Goal: Task Accomplishment & Management: Manage account settings

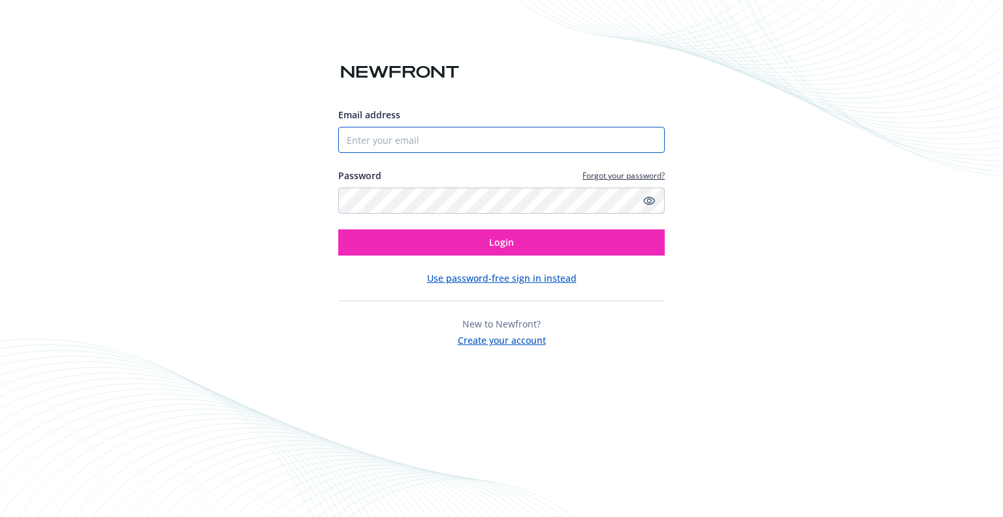
click at [418, 140] on input "Email address" at bounding box center [501, 140] width 327 height 26
type input "[EMAIL_ADDRESS][DOMAIN_NAME]"
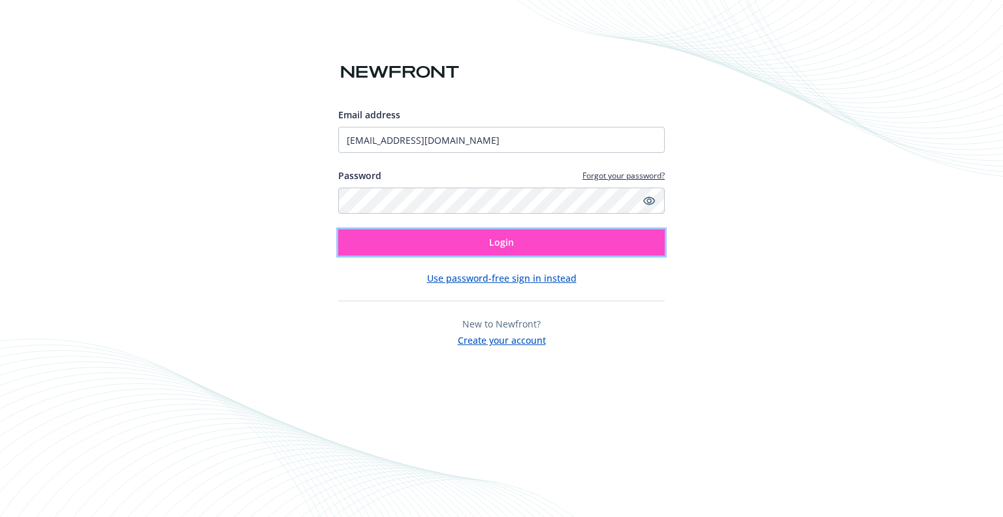
click at [468, 240] on button "Login" at bounding box center [501, 242] width 327 height 26
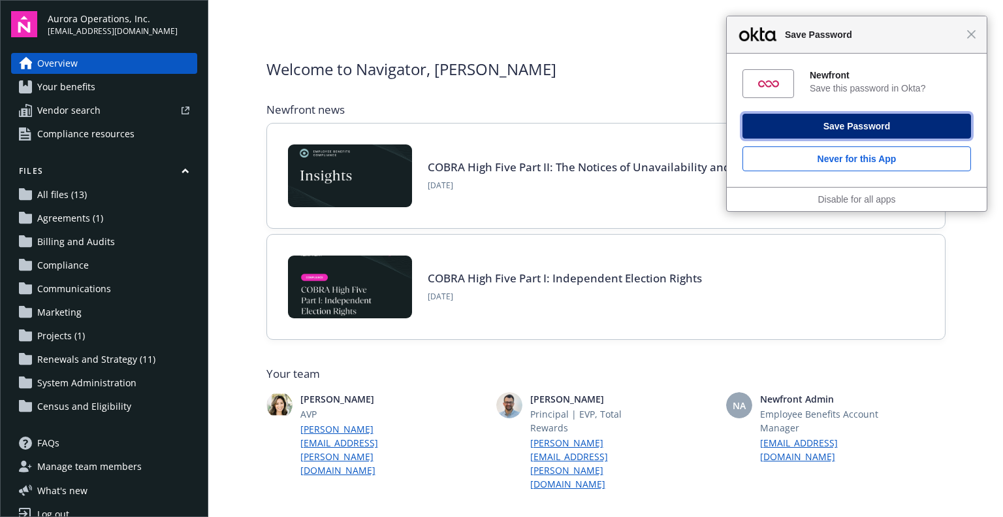
click at [830, 135] on button "Save Password" at bounding box center [857, 126] width 229 height 25
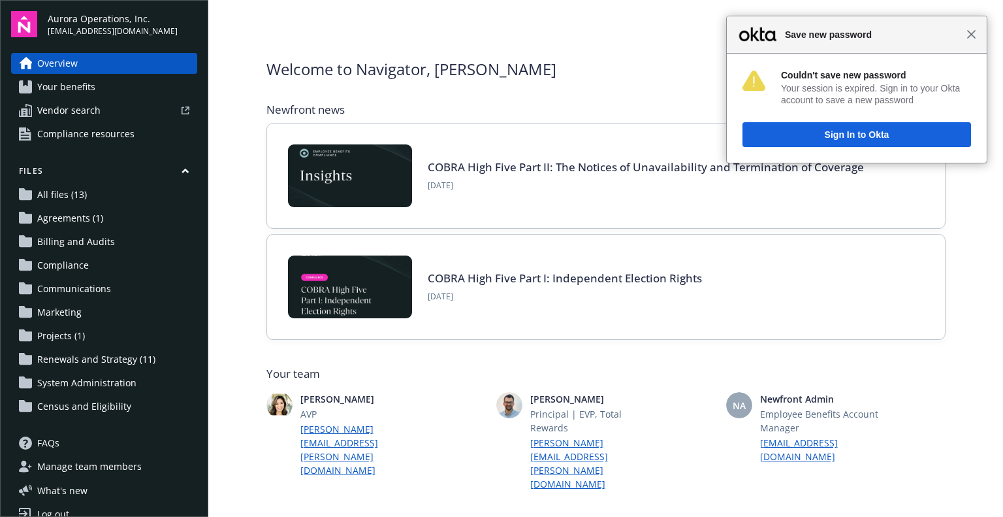
click at [975, 36] on span "Close" at bounding box center [972, 34] width 10 height 10
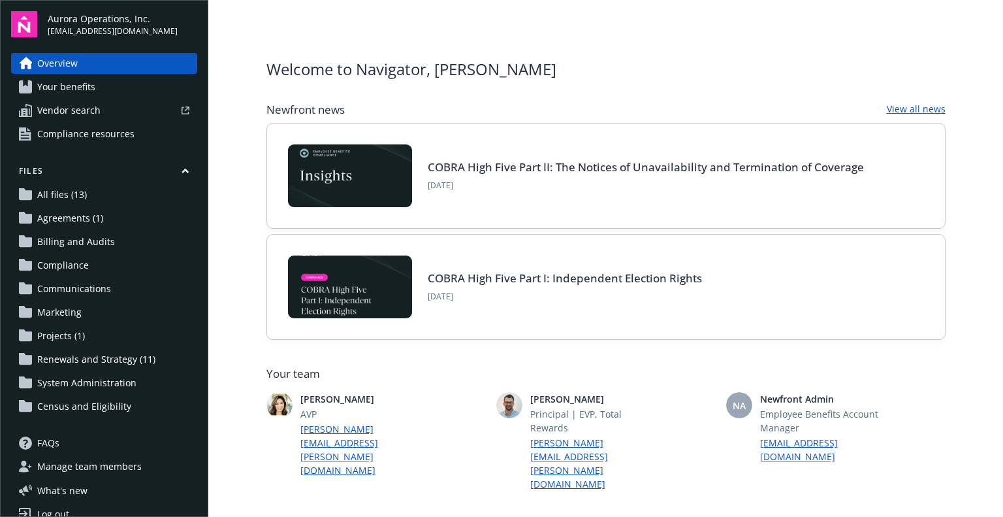
click at [80, 86] on span "Your benefits" at bounding box center [66, 86] width 58 height 21
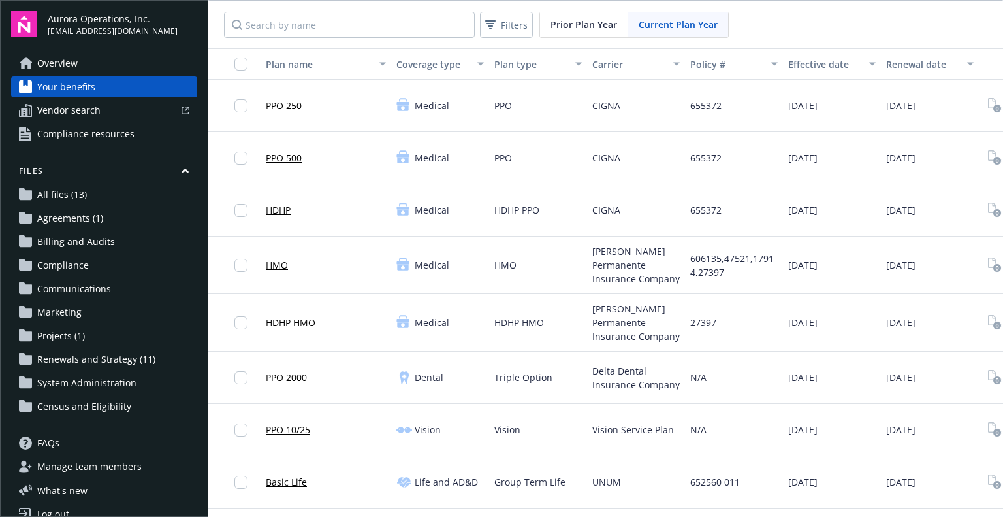
click at [60, 193] on span "All files (13)" at bounding box center [62, 194] width 50 height 21
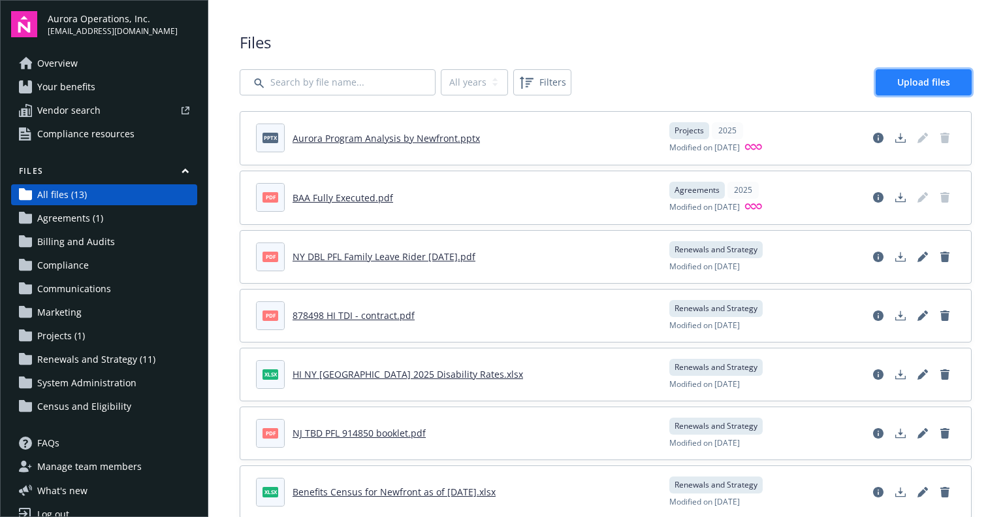
click at [909, 82] on span "Upload files" at bounding box center [924, 82] width 53 height 12
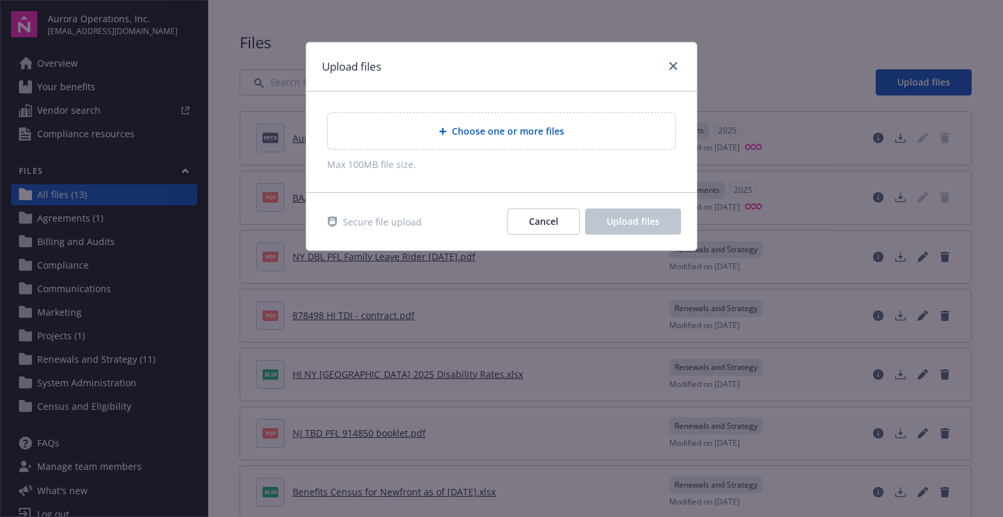
click at [480, 131] on span "Choose one or more files" at bounding box center [508, 131] width 112 height 14
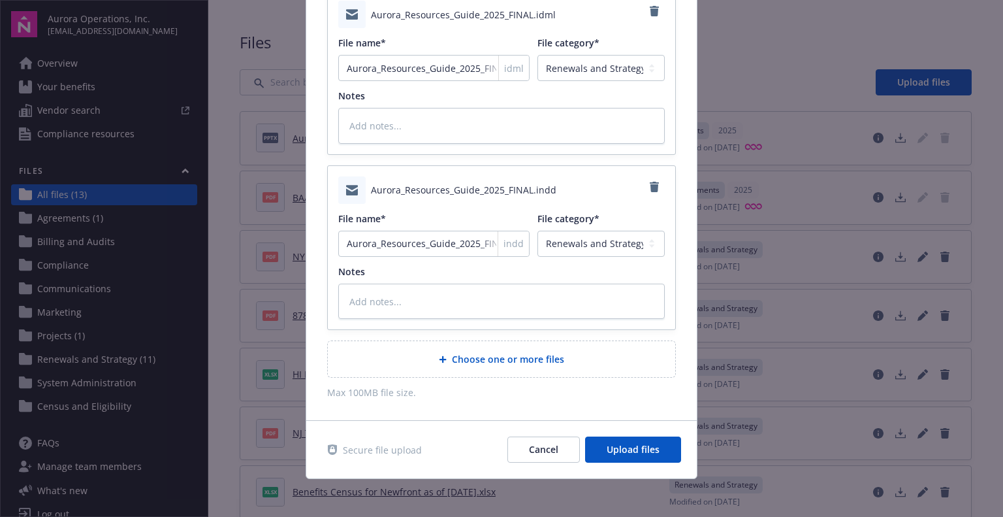
scroll to position [300, 0]
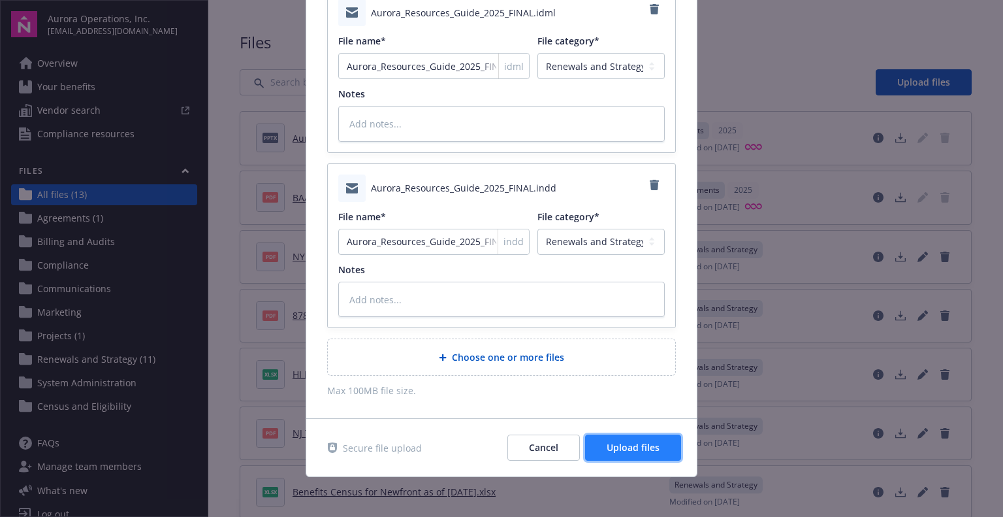
click at [623, 447] on span "Upload files" at bounding box center [633, 447] width 53 height 12
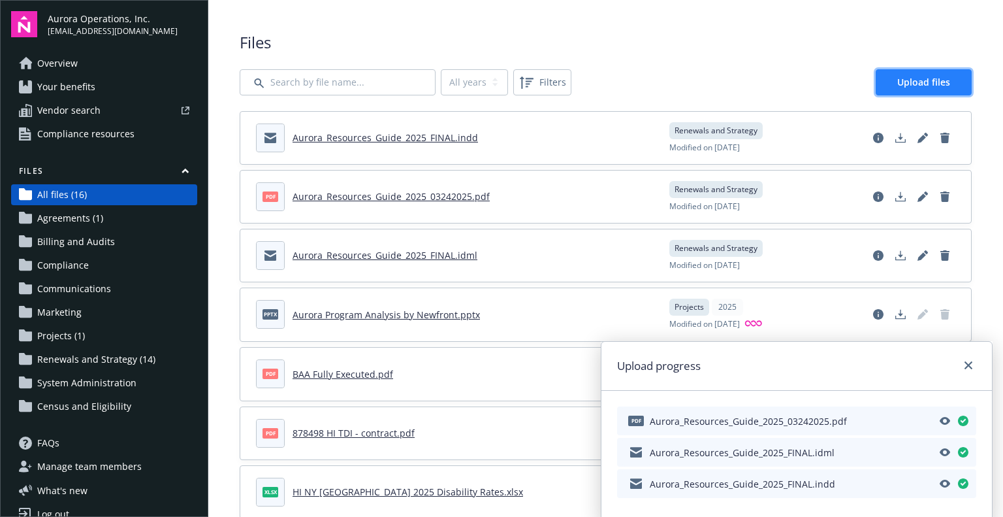
click at [905, 80] on span "Upload files" at bounding box center [924, 82] width 53 height 12
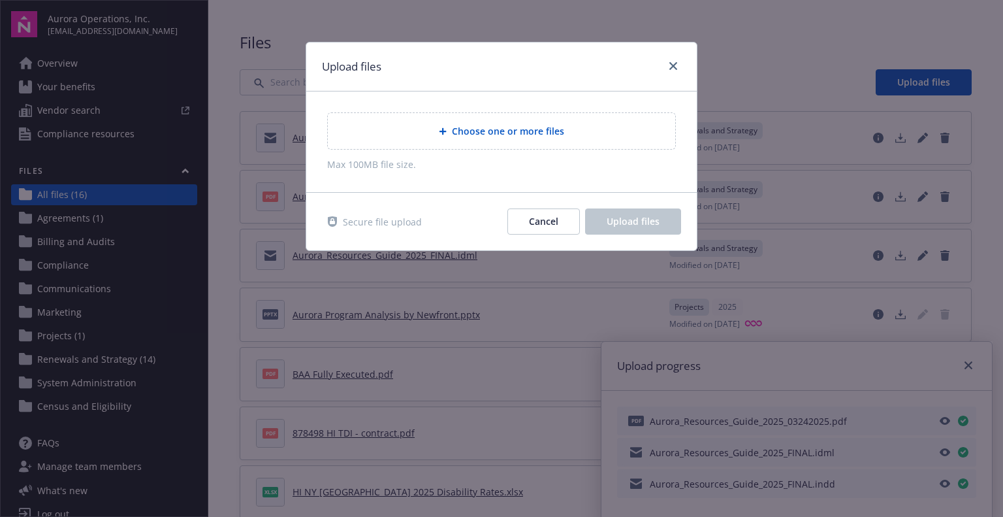
click at [459, 131] on span "Choose one or more files" at bounding box center [508, 131] width 112 height 14
click at [507, 132] on span "Choose one or more files" at bounding box center [508, 131] width 112 height 14
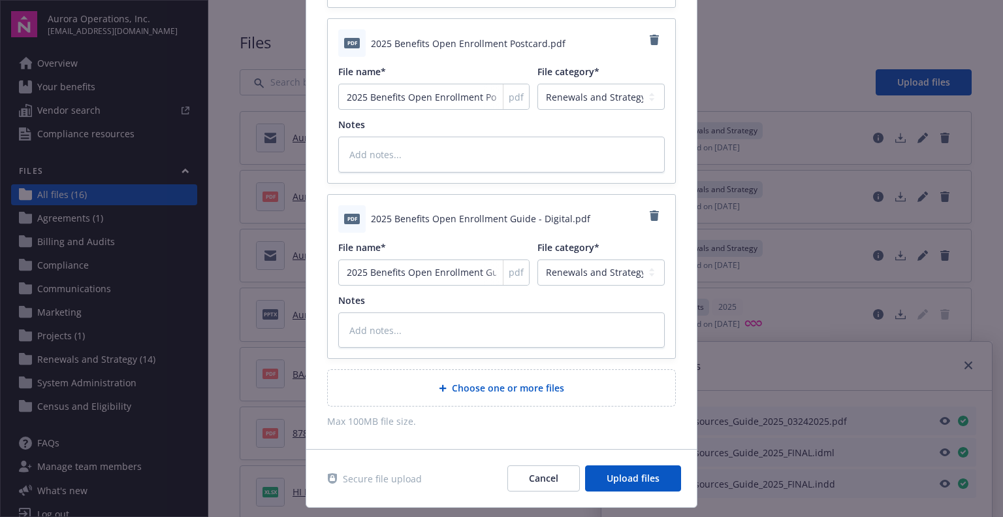
scroll to position [651, 0]
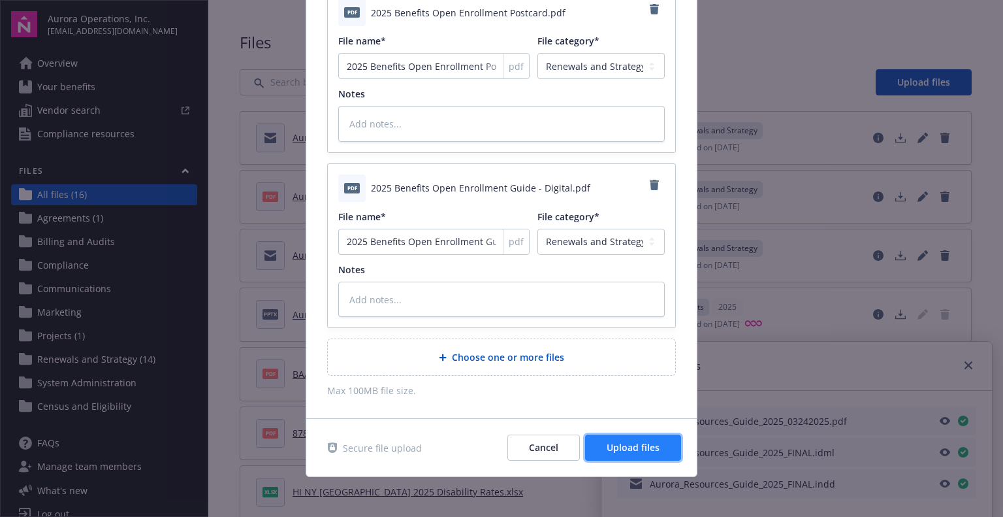
click at [625, 447] on span "Upload files" at bounding box center [633, 447] width 53 height 12
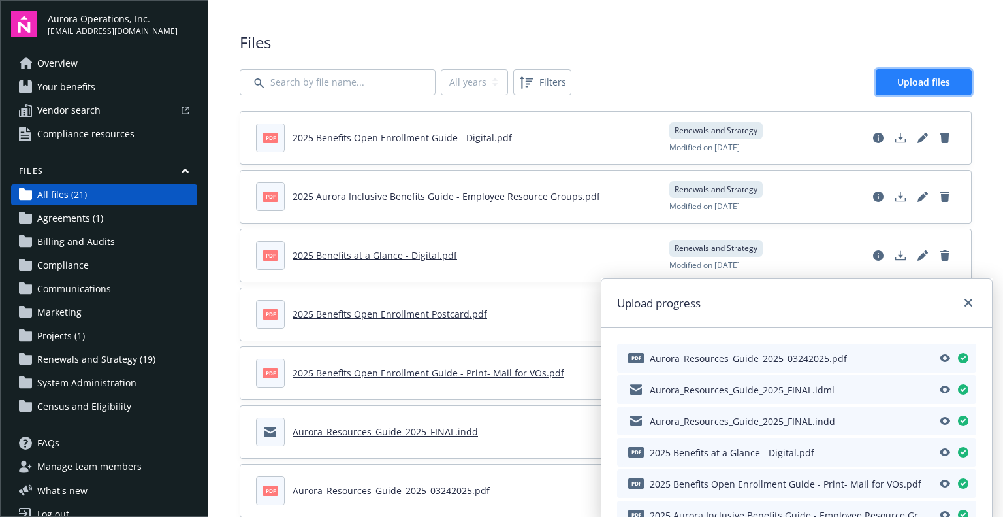
click at [925, 82] on span "Upload files" at bounding box center [924, 82] width 53 height 12
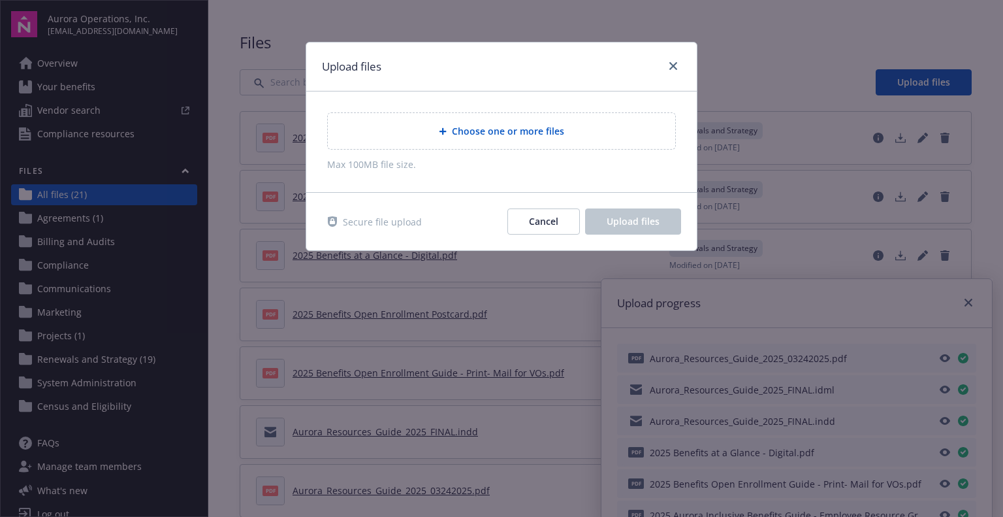
click at [539, 131] on span "Choose one or more files" at bounding box center [508, 131] width 112 height 14
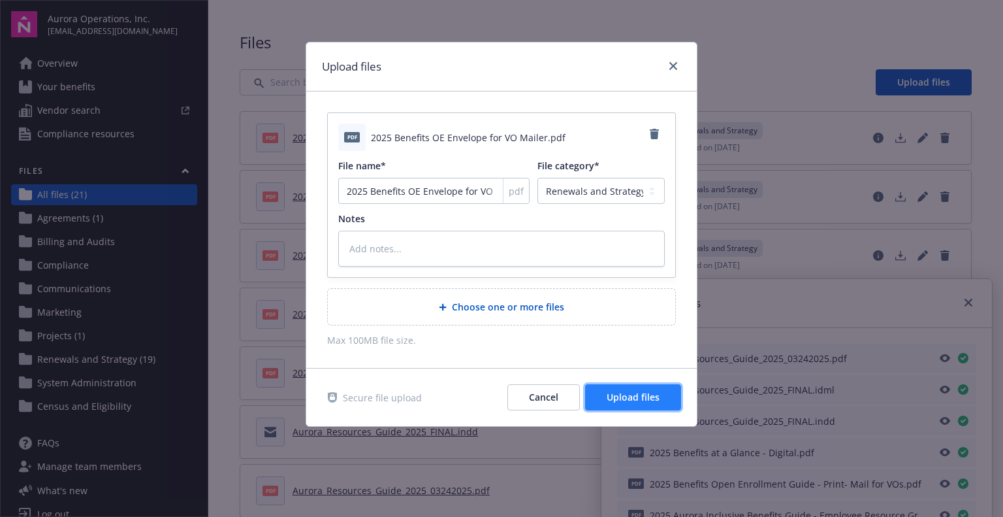
click at [621, 400] on span "Upload files" at bounding box center [633, 397] width 53 height 12
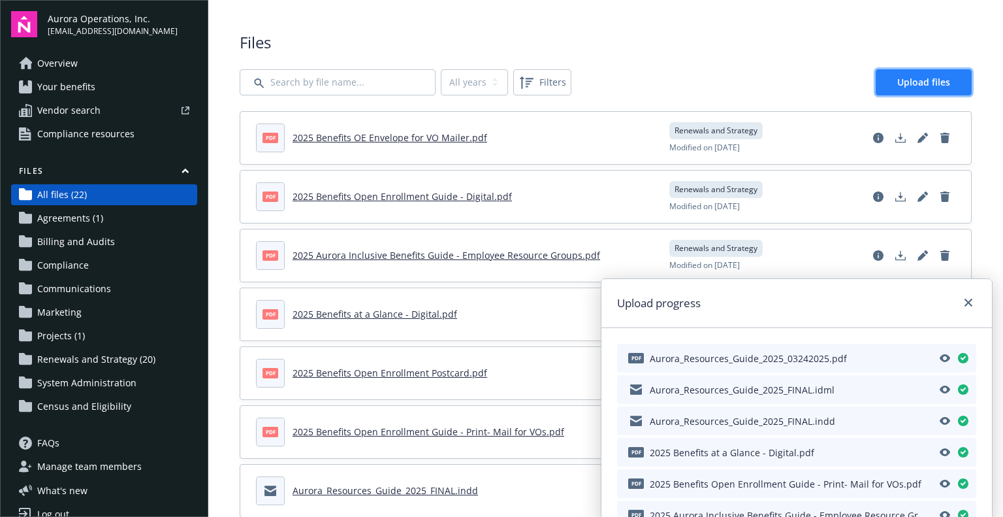
click at [917, 86] on span "Upload files" at bounding box center [924, 82] width 53 height 12
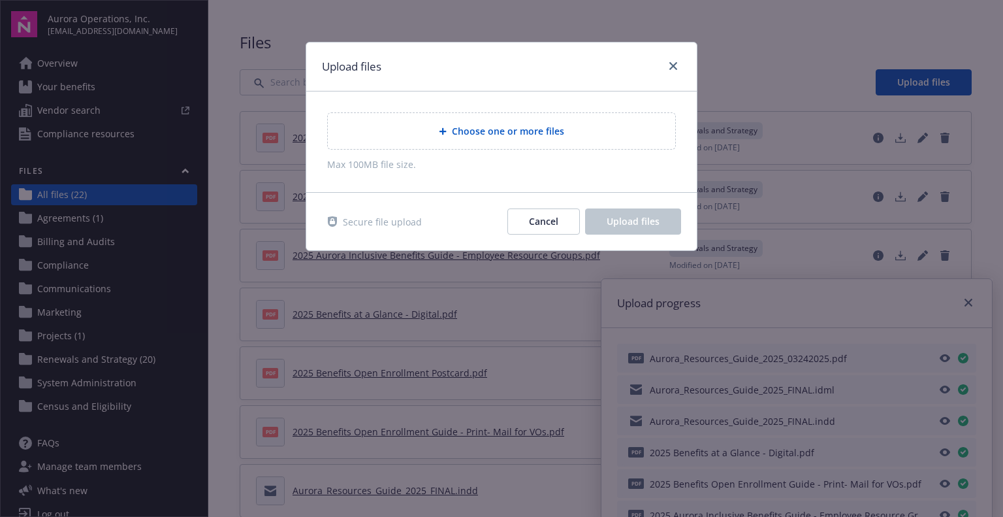
click at [449, 127] on div at bounding box center [445, 131] width 13 height 8
click at [485, 130] on span "Choose one or more files" at bounding box center [508, 131] width 112 height 14
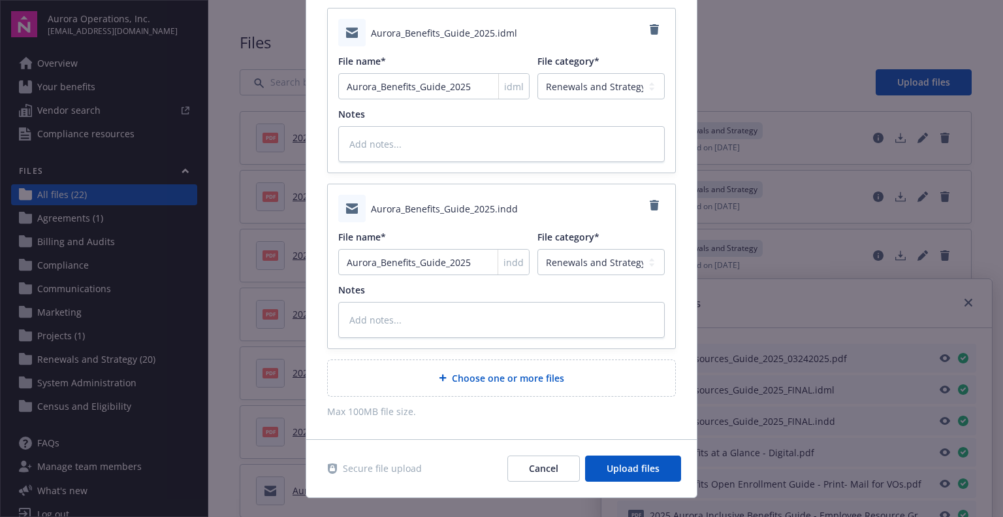
scroll to position [125, 0]
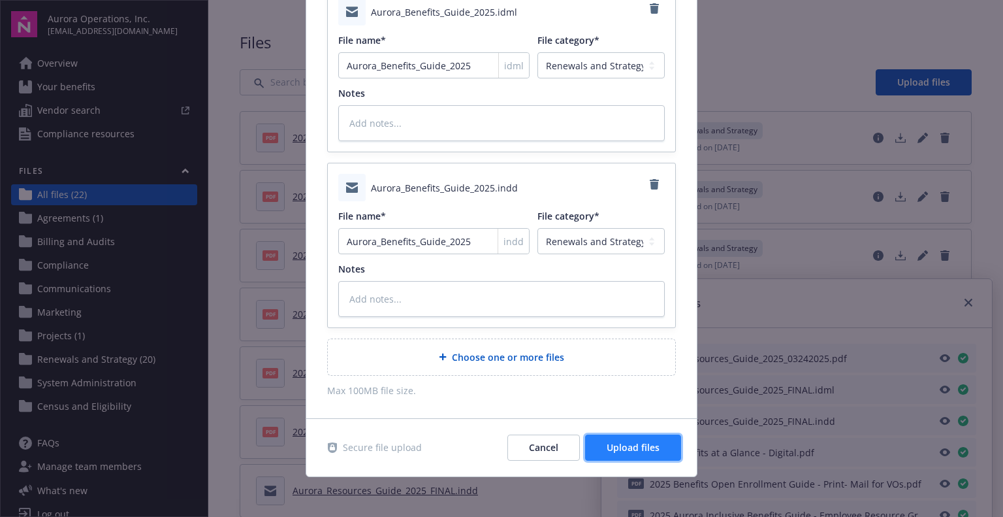
click at [633, 442] on span "Upload files" at bounding box center [633, 447] width 53 height 12
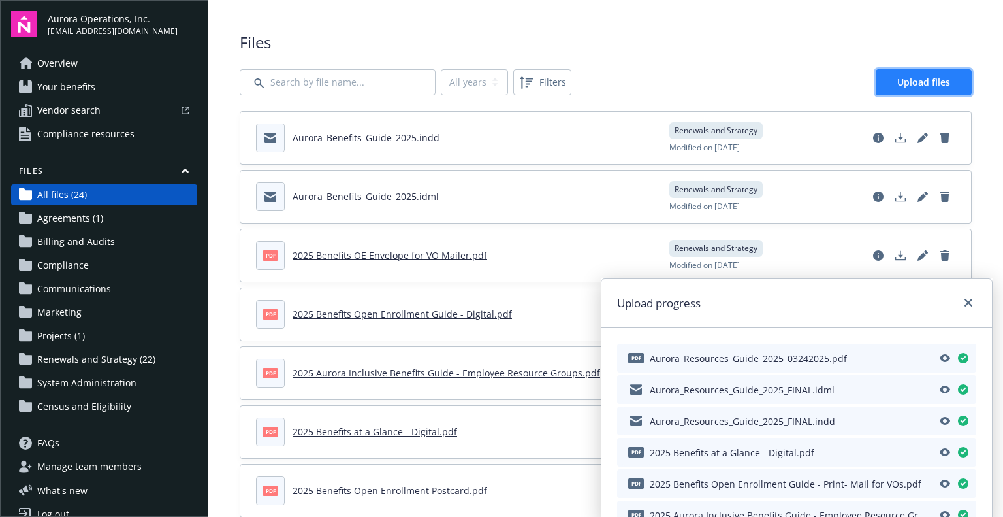
click at [913, 81] on span "Upload files" at bounding box center [924, 82] width 53 height 12
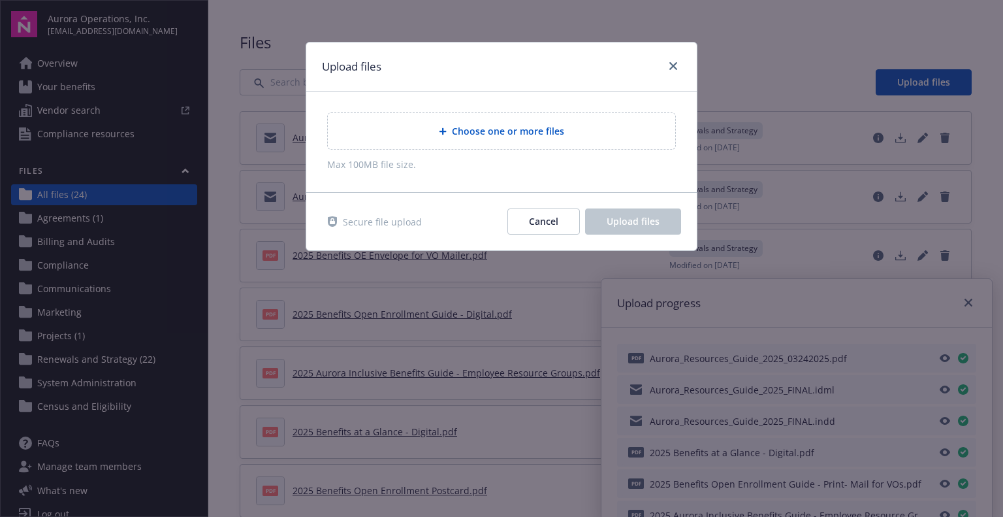
click at [523, 130] on span "Choose one or more files" at bounding box center [508, 131] width 112 height 14
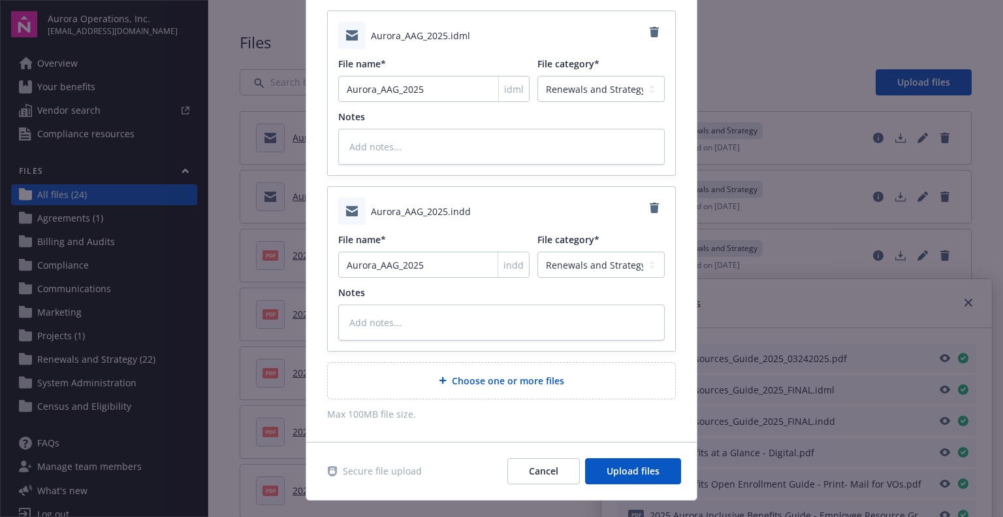
scroll to position [125, 0]
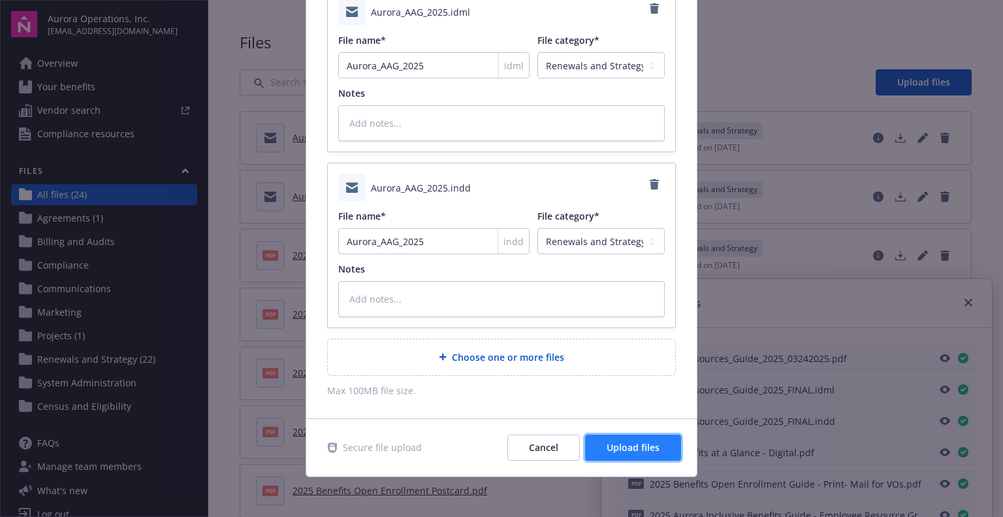
click at [621, 452] on button "Upload files" at bounding box center [633, 447] width 96 height 26
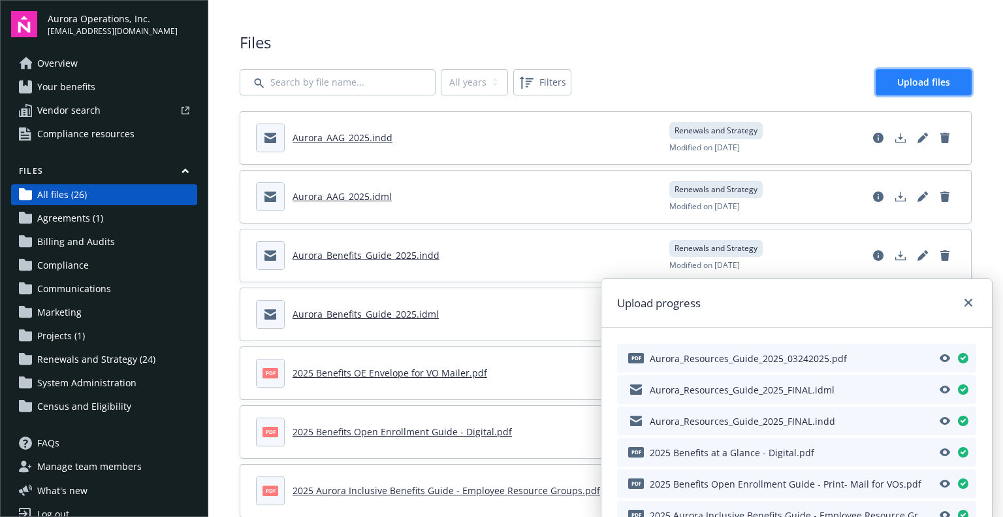
click at [918, 82] on span "Upload files" at bounding box center [924, 82] width 53 height 12
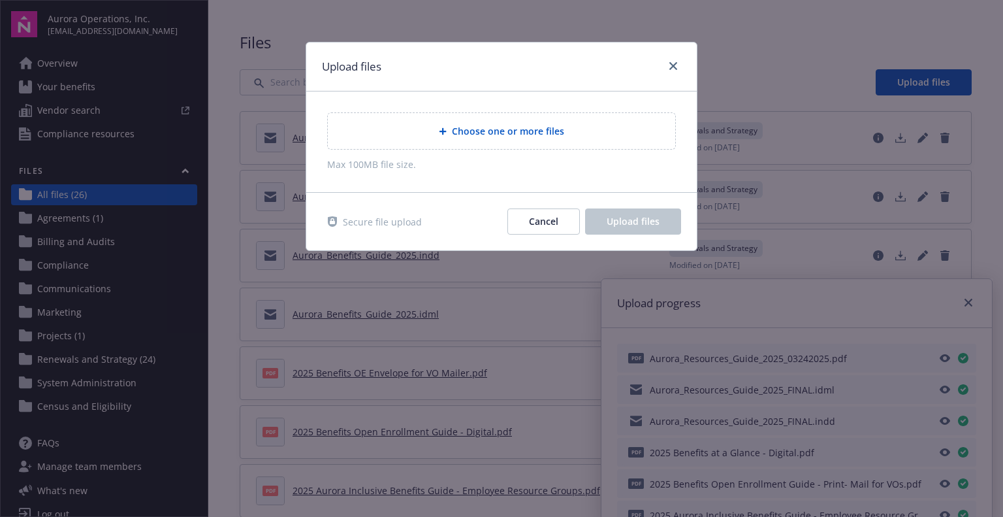
click at [450, 129] on div at bounding box center [445, 131] width 13 height 8
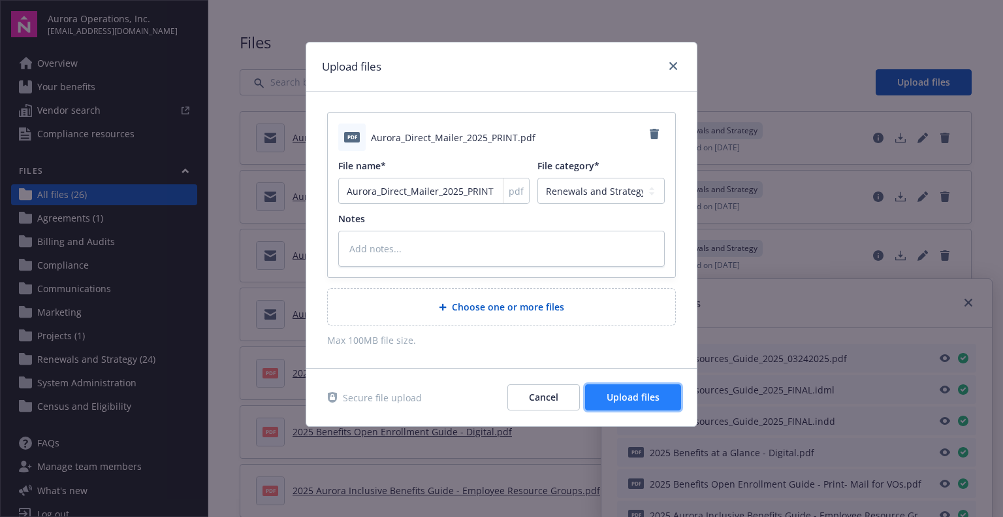
click at [641, 399] on span "Upload files" at bounding box center [633, 397] width 53 height 12
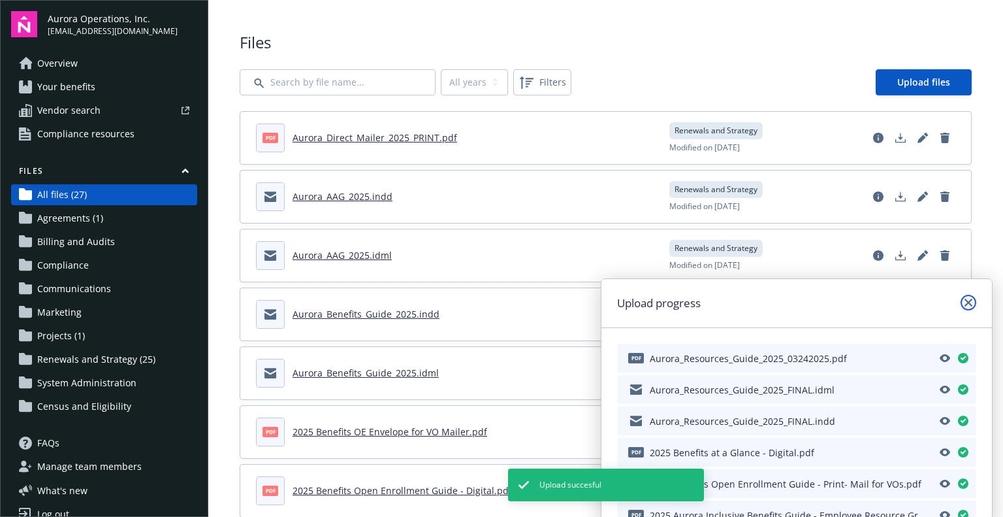
click at [972, 303] on icon "close" at bounding box center [969, 303] width 8 height 8
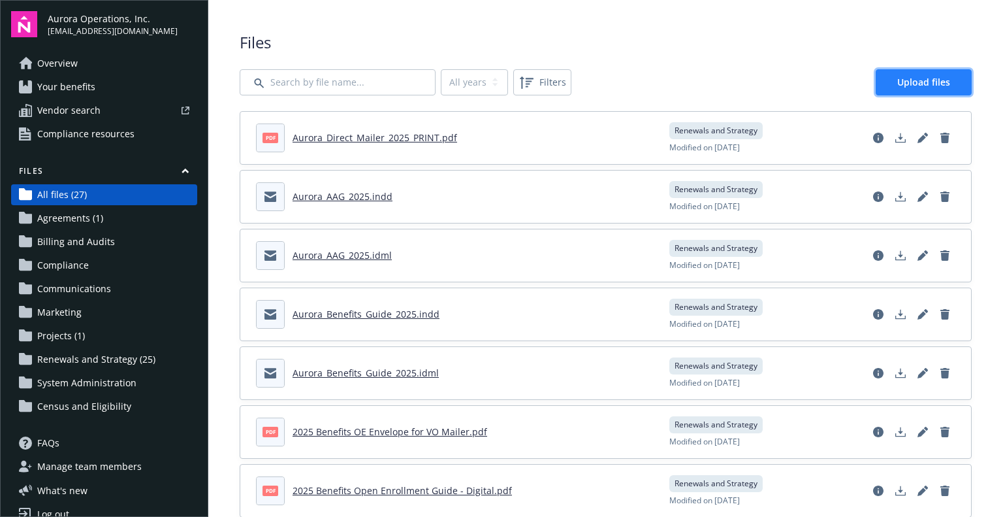
click at [892, 74] on link "Upload files" at bounding box center [924, 82] width 96 height 26
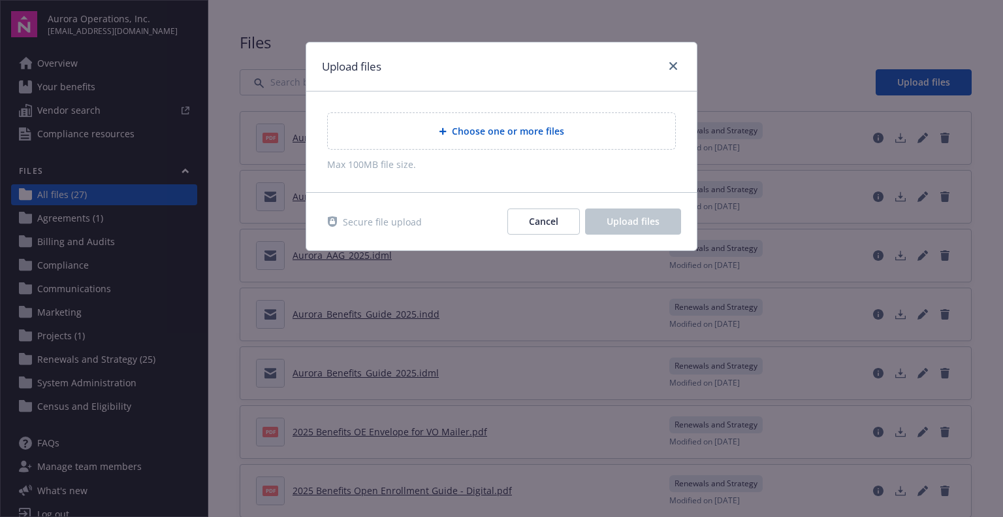
click at [504, 133] on span "Choose one or more files" at bounding box center [508, 131] width 112 height 14
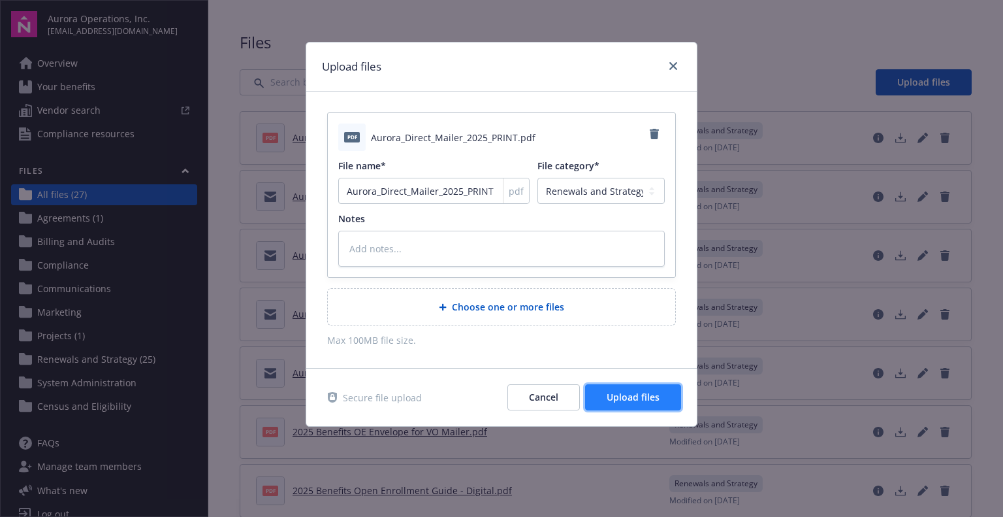
click at [641, 395] on span "Upload files" at bounding box center [633, 397] width 53 height 12
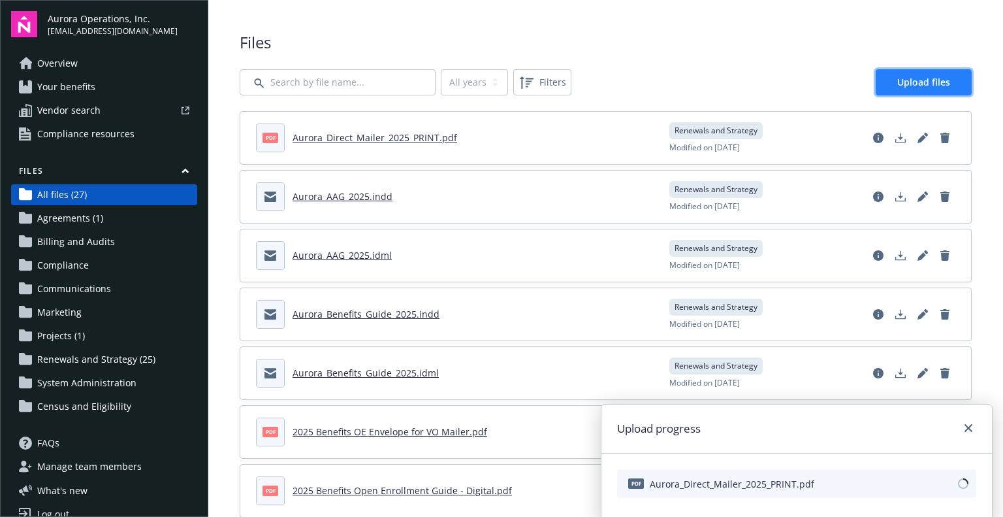
click at [931, 82] on span "Upload files" at bounding box center [924, 82] width 53 height 12
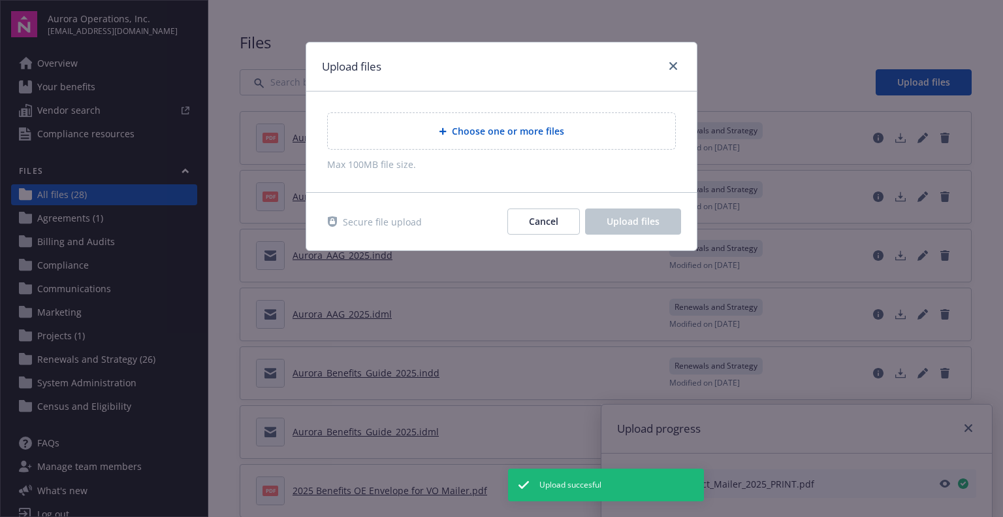
click at [526, 138] on div "Choose one or more files" at bounding box center [501, 130] width 327 height 15
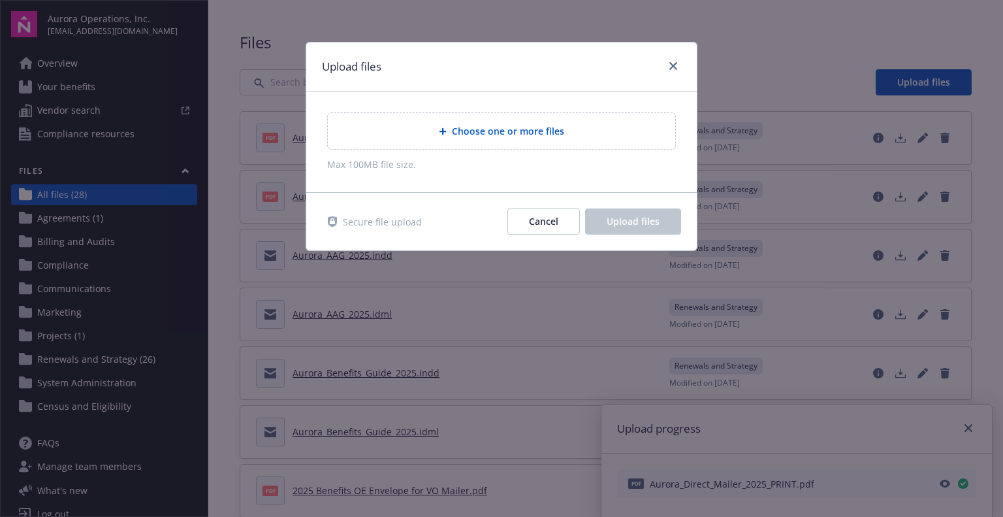
click at [508, 127] on span "Choose one or more files" at bounding box center [508, 131] width 112 height 14
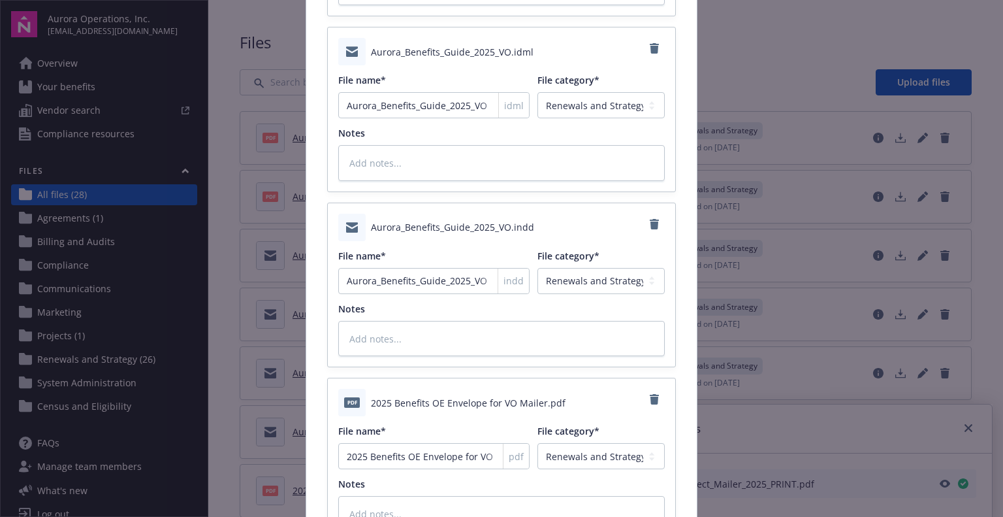
scroll to position [476, 0]
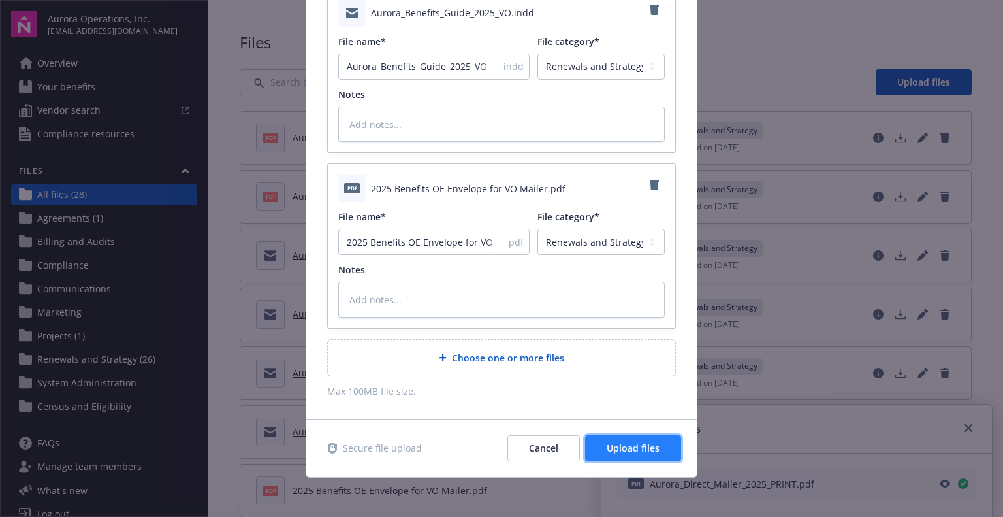
click at [621, 438] on button "Upload files" at bounding box center [633, 448] width 96 height 26
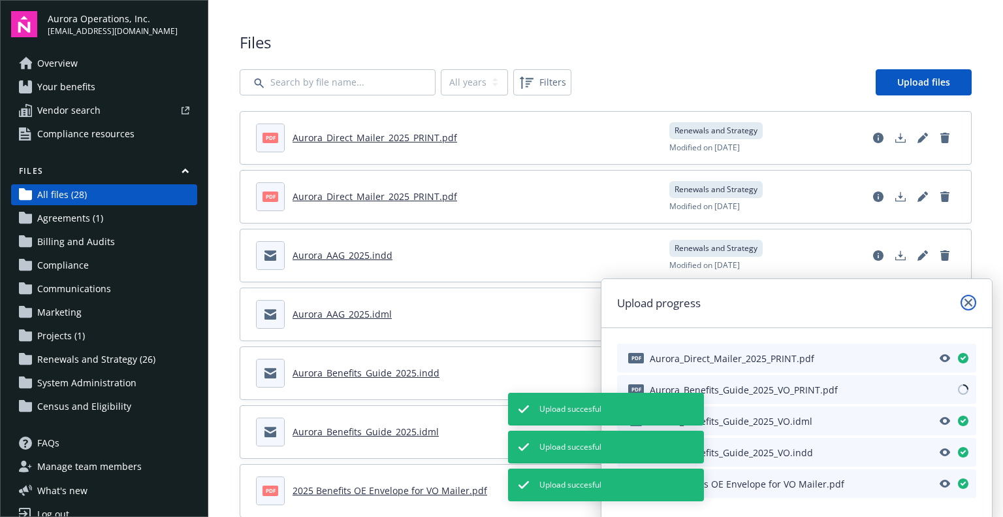
click at [969, 306] on icon "close" at bounding box center [969, 303] width 8 height 8
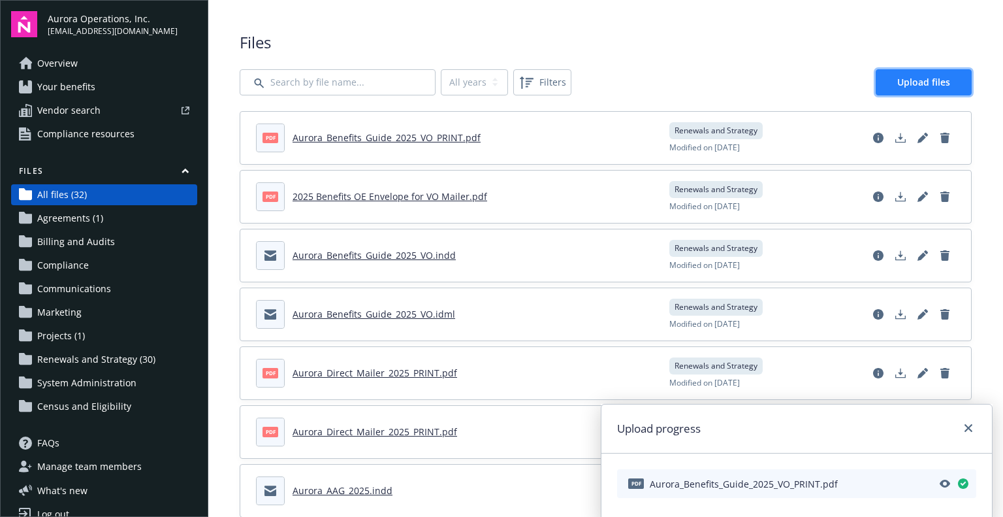
click at [885, 82] on link "Upload files" at bounding box center [924, 82] width 96 height 26
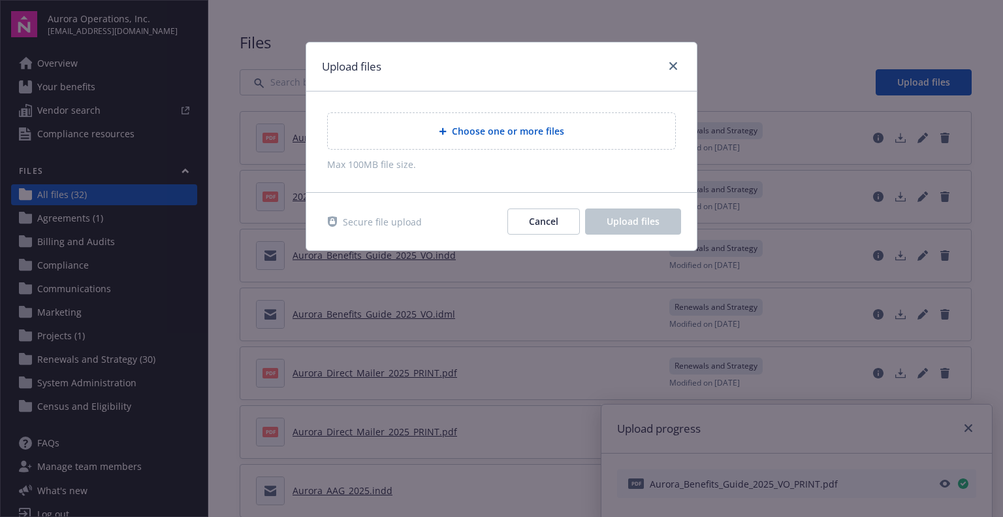
click at [444, 126] on div "Choose one or more files" at bounding box center [501, 130] width 327 height 15
click at [490, 137] on span "Choose one or more files" at bounding box center [508, 131] width 112 height 14
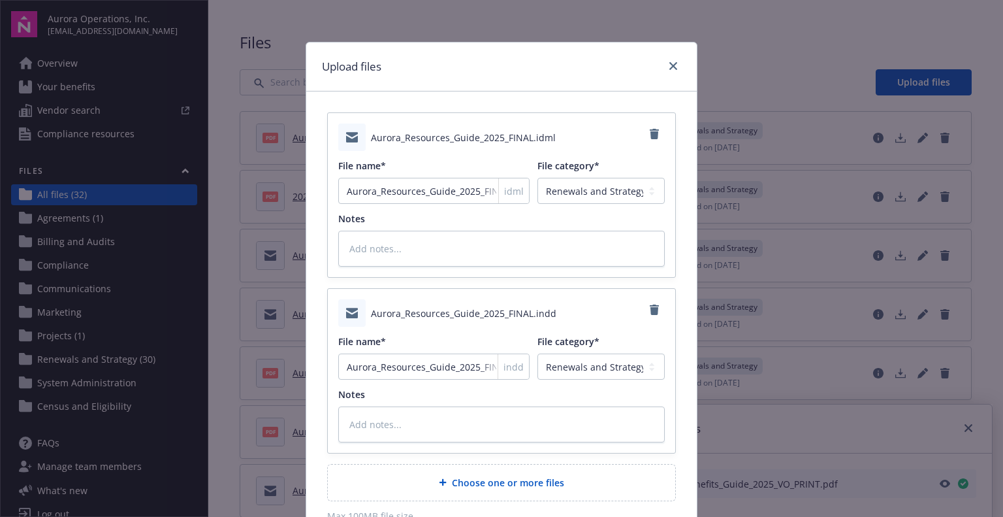
scroll to position [125, 0]
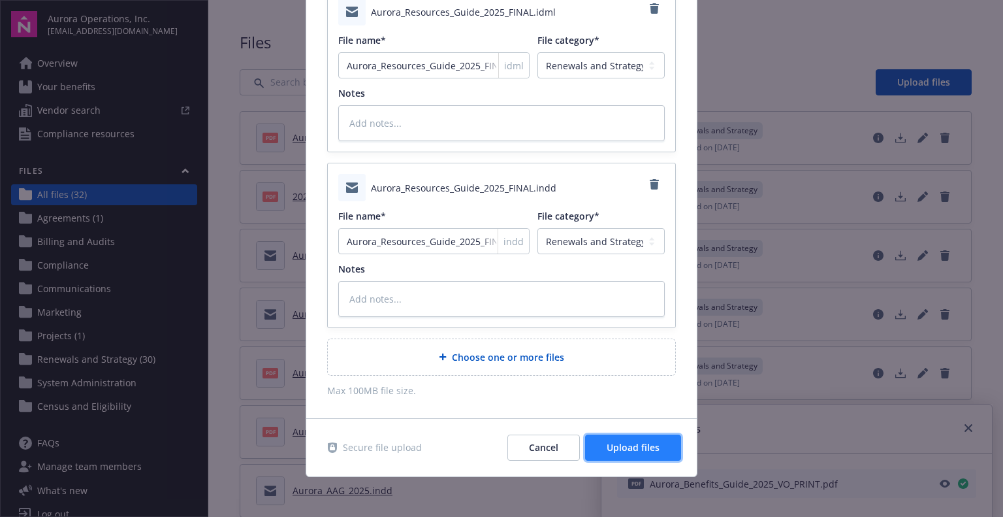
click at [616, 444] on span "Upload files" at bounding box center [633, 447] width 53 height 12
type textarea "x"
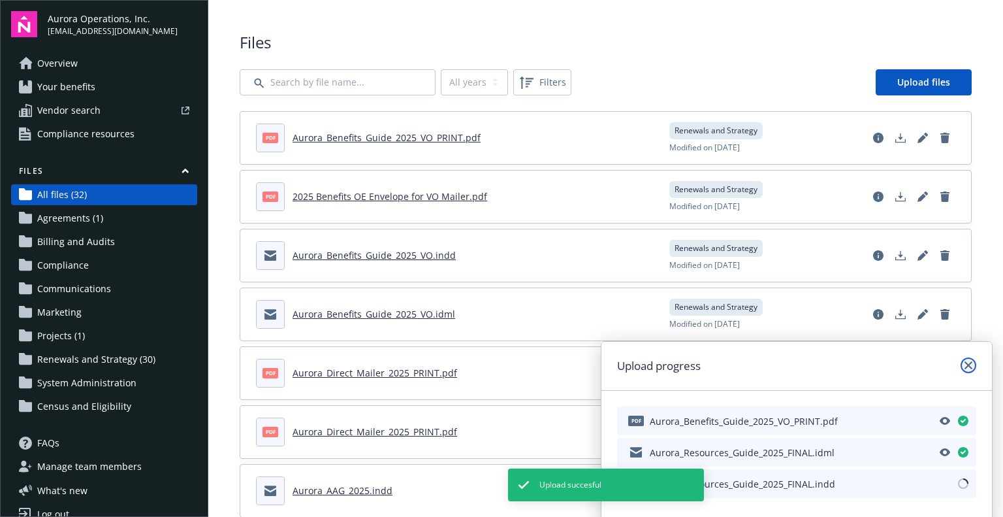
click at [967, 370] on link "close" at bounding box center [969, 365] width 16 height 16
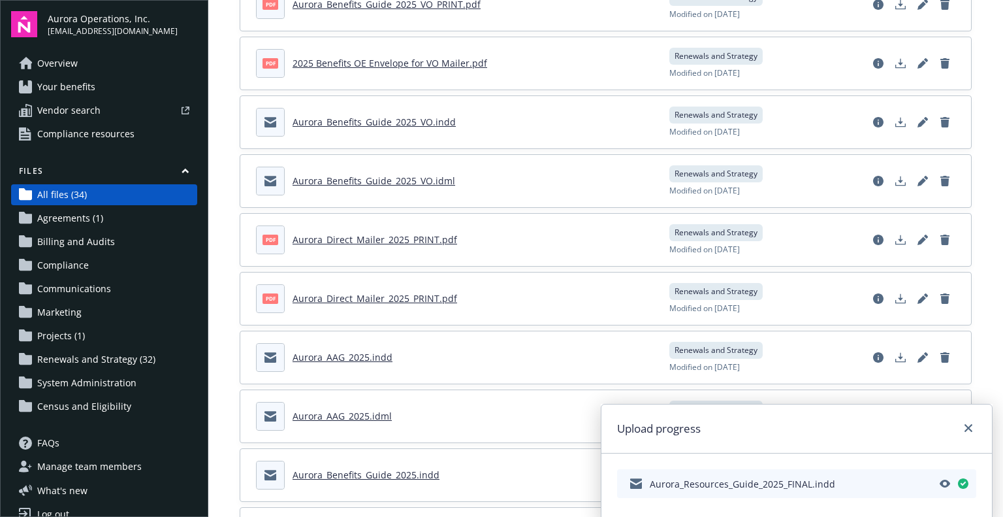
scroll to position [261, 0]
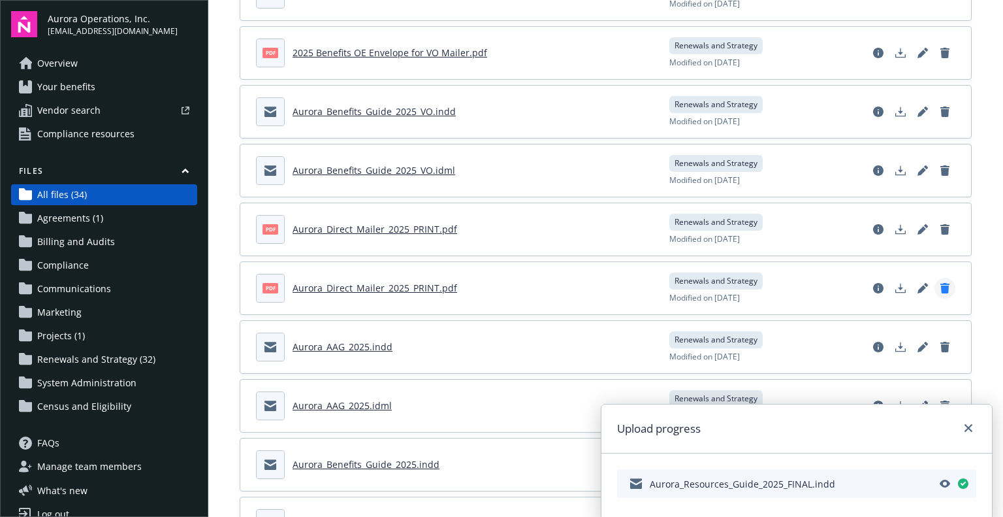
click at [941, 290] on icon "Delete document" at bounding box center [945, 288] width 9 height 10
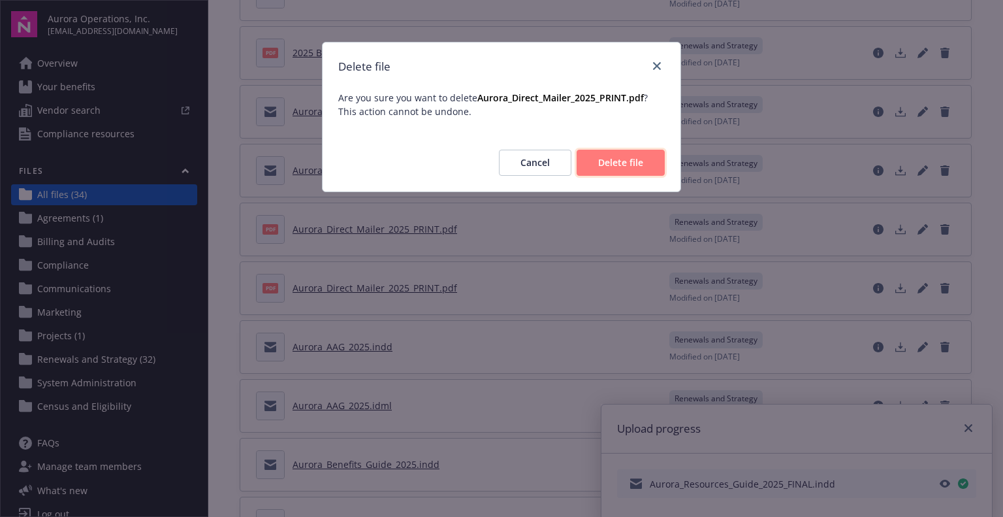
click at [621, 170] on button "Delete file" at bounding box center [621, 163] width 88 height 26
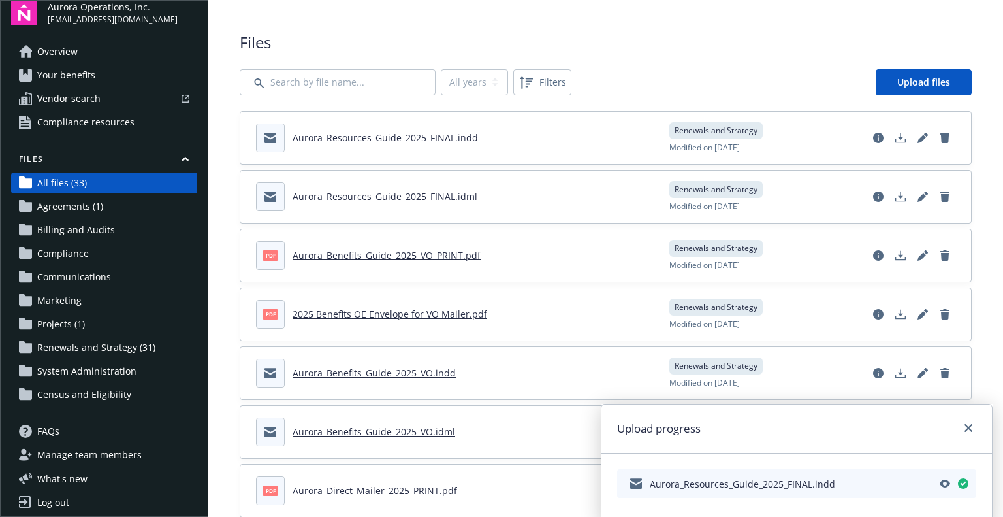
scroll to position [18, 0]
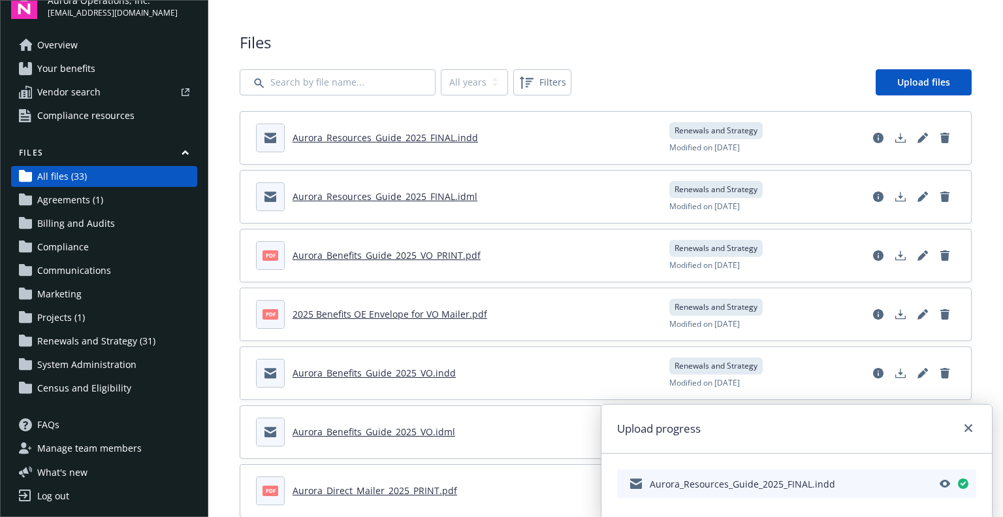
click at [68, 498] on div "Log out" at bounding box center [53, 495] width 32 height 21
